Goal: Information Seeking & Learning: Check status

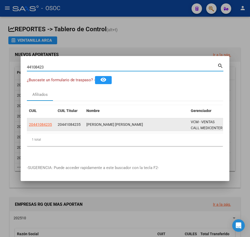
click at [38, 126] on app-link-go-to "20441084235" at bounding box center [40, 125] width 23 height 6
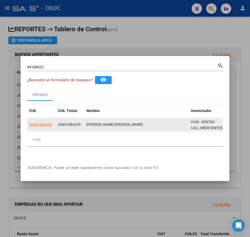
click at [40, 125] on app-link-go-to "20441084235" at bounding box center [40, 125] width 23 height 6
click at [42, 125] on app-link-go-to "20441084235" at bounding box center [40, 125] width 23 height 6
click at [46, 124] on span "20441084235" at bounding box center [40, 125] width 23 height 4
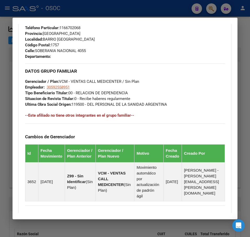
scroll to position [351, 0]
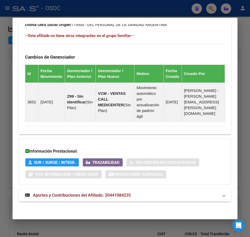
click at [94, 196] on span "Aportes y Contribuciones del Afiliado: 20441084235" at bounding box center [82, 195] width 98 height 5
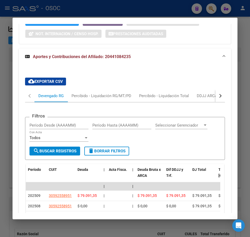
scroll to position [528, 0]
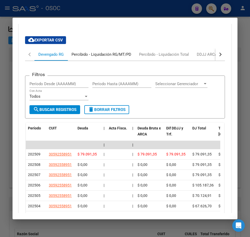
click at [98, 57] on div "Percibido - Liquidación RG/MT/PD" at bounding box center [101, 55] width 60 height 6
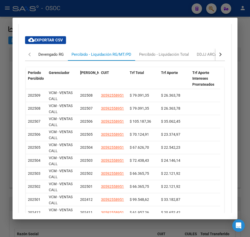
click at [61, 61] on div "Devengado RG" at bounding box center [50, 54] width 33 height 13
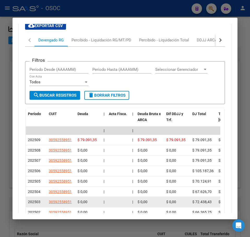
scroll to position [554, 0]
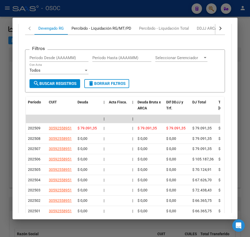
click at [101, 31] on div "Percibido - Liquidación RG/MT/PD" at bounding box center [101, 29] width 60 height 6
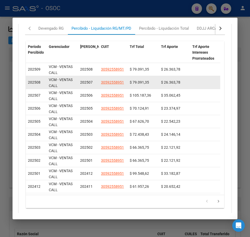
click at [87, 85] on span "202507" at bounding box center [86, 82] width 13 height 4
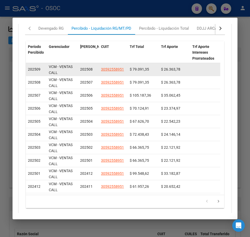
click at [82, 71] on span "202508" at bounding box center [86, 69] width 13 height 4
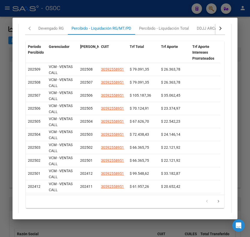
click at [1, 71] on div at bounding box center [125, 118] width 250 height 237
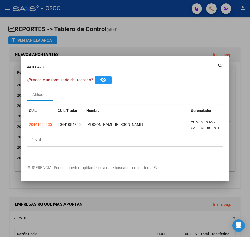
click at [64, 68] on div "44108423 Buscar (apellido, dni, [PERSON_NAME], [PERSON_NAME], cuit, obra social)" at bounding box center [122, 67] width 190 height 8
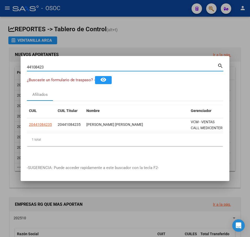
click at [66, 65] on input "44108423" at bounding box center [122, 67] width 190 height 5
paste input "34641432"
type input "34641432"
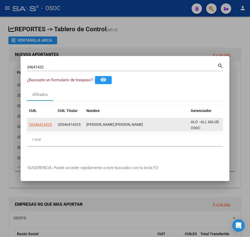
click at [61, 124] on span "20346414325" at bounding box center [69, 125] width 23 height 4
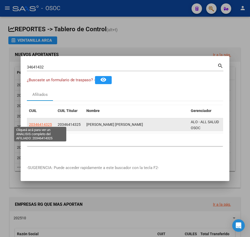
click at [51, 124] on span "20346414325" at bounding box center [40, 125] width 23 height 4
type textarea "20346414325"
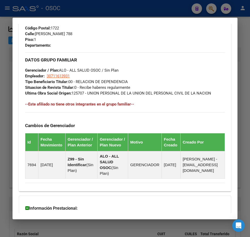
scroll to position [345, 0]
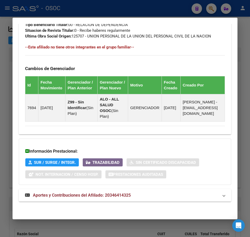
click at [67, 190] on mat-expansion-panel-header "Aportes y Contribuciones del Afiliado: 20346414325" at bounding box center [125, 195] width 212 height 13
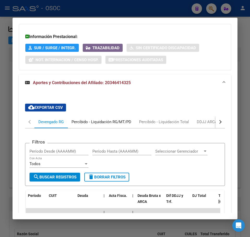
click at [102, 128] on div "Percibido - Liquidación RG/MT/PD" at bounding box center [102, 122] width 68 height 13
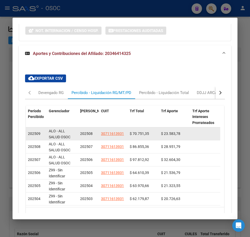
scroll to position [507, 0]
